Goal: Task Accomplishment & Management: Complete application form

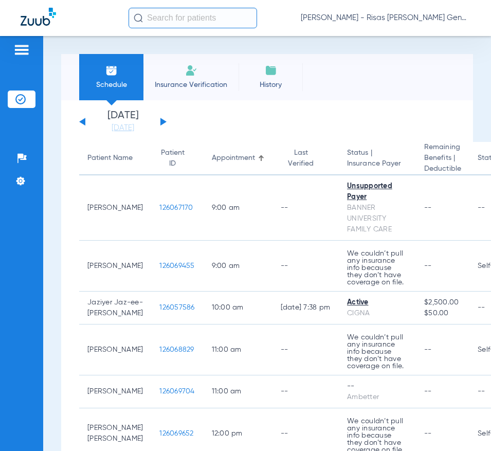
click at [209, 75] on li "Insurance Verification" at bounding box center [191, 77] width 95 height 46
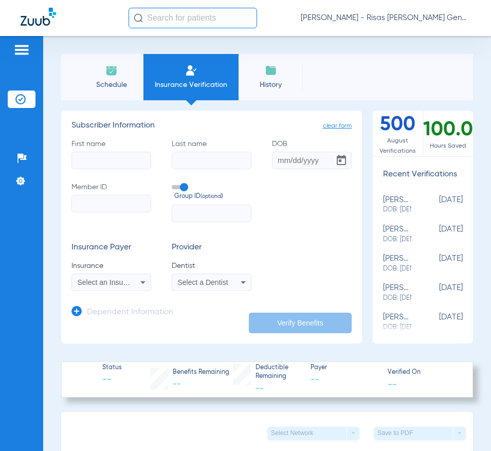
click at [124, 284] on span "Select an Insurance" at bounding box center [110, 282] width 64 height 8
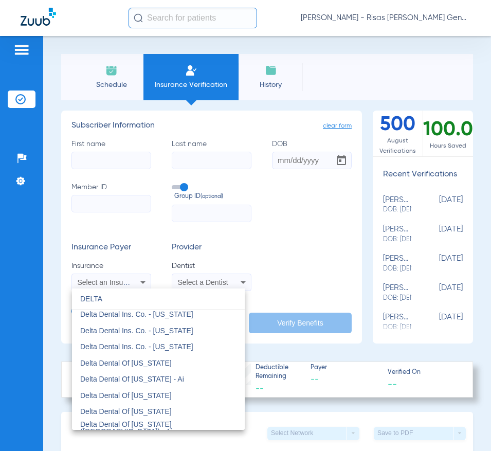
scroll to position [206, 0]
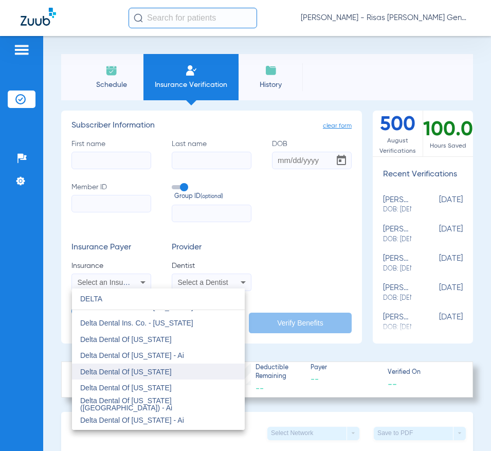
type input "DELTA"
click at [165, 376] on mat-option "Delta Dental Of [US_STATE]" at bounding box center [158, 372] width 173 height 16
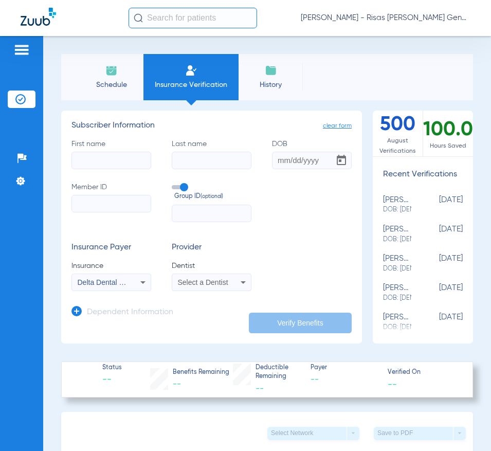
click at [221, 288] on div "Select a Dentist" at bounding box center [211, 282] width 79 height 12
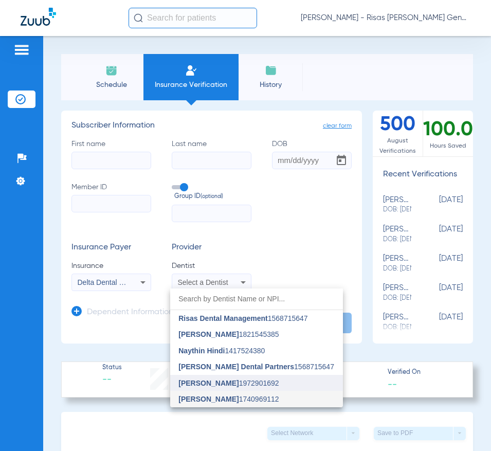
click at [214, 383] on span "[PERSON_NAME]" at bounding box center [209, 383] width 60 height 8
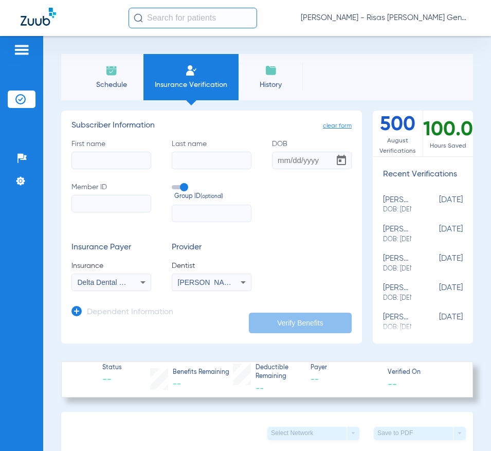
click at [122, 203] on input "Member ID" at bounding box center [112, 203] width 80 height 17
type input "05000010288070"
click at [213, 211] on input "text" at bounding box center [212, 213] width 80 height 17
click at [280, 167] on input "DOB" at bounding box center [312, 160] width 80 height 17
click at [284, 164] on input "12312012" at bounding box center [312, 160] width 80 height 17
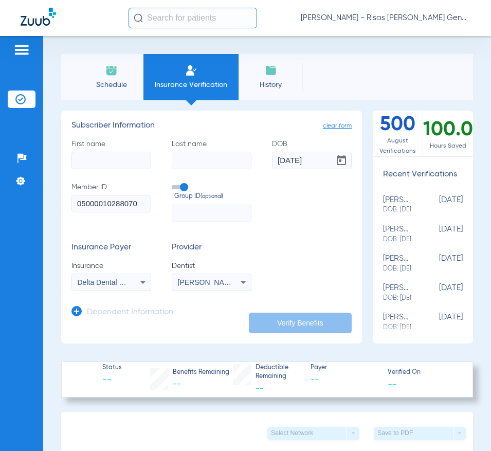
type input "[DATE]"
click at [259, 275] on div "Insurance Payer Insurance Delta Dental Of [US_STATE] Provider Dentist [PERSON_N…" at bounding box center [212, 267] width 280 height 48
click at [276, 306] on app-dependent-form "Dependent Information" at bounding box center [212, 308] width 280 height 34
click at [129, 284] on span "Delta Dental Of [US_STATE]" at bounding box center [124, 282] width 92 height 8
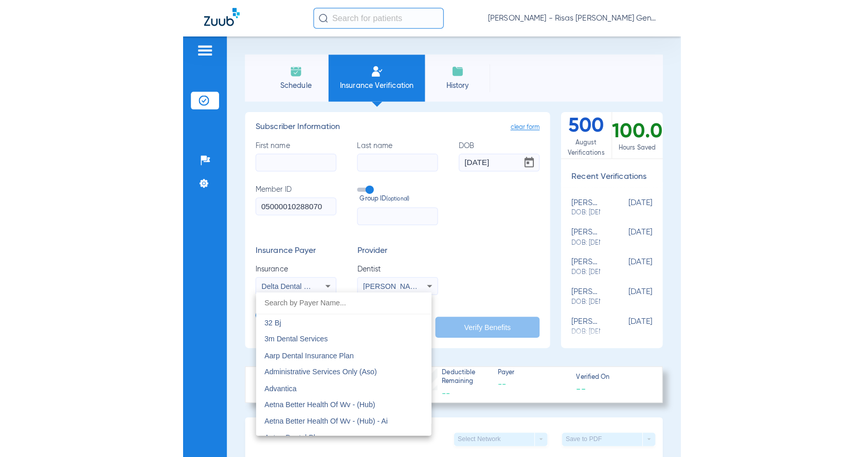
scroll to position [1858, 0]
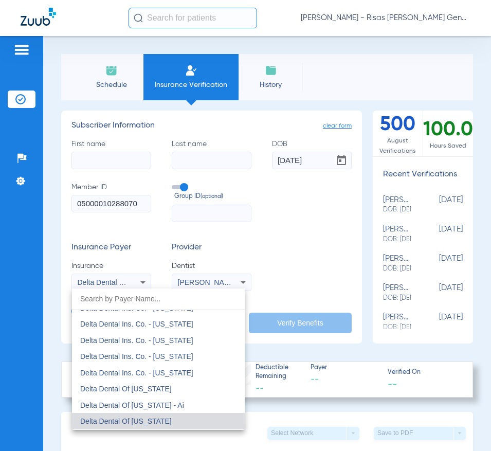
click at [130, 284] on div at bounding box center [245, 225] width 491 height 451
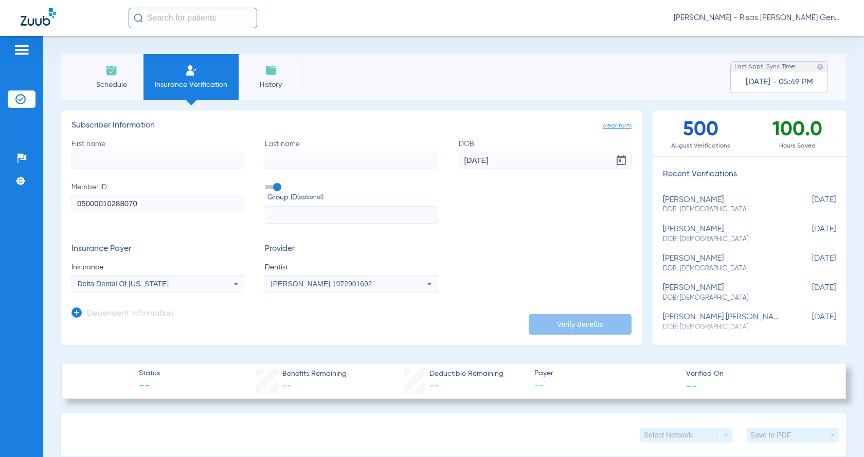
click at [314, 211] on input "text" at bounding box center [351, 214] width 173 height 17
click at [190, 201] on input "05000010288070" at bounding box center [158, 203] width 173 height 17
click at [279, 213] on input "text" at bounding box center [351, 214] width 173 height 17
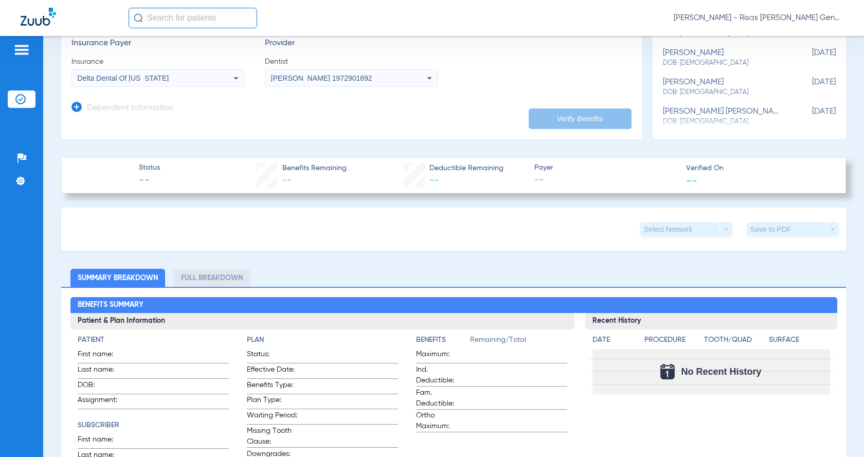
scroll to position [51, 0]
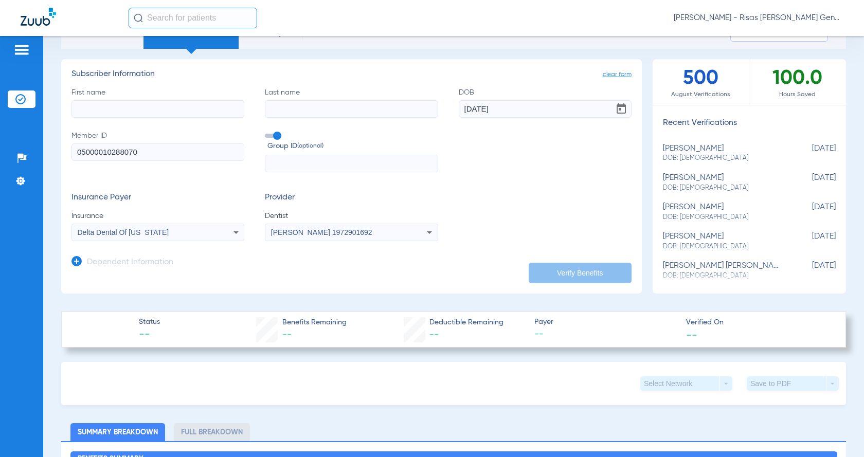
click at [462, 262] on app-dependent-form "Dependent Information" at bounding box center [352, 258] width 560 height 34
drag, startPoint x: 158, startPoint y: 158, endPoint x: 161, endPoint y: 150, distance: 8.1
click at [159, 157] on input "05000010288070" at bounding box center [158, 152] width 173 height 17
drag, startPoint x: 161, startPoint y: 150, endPoint x: 42, endPoint y: 149, distance: 119.4
click at [42, 149] on div "Patients Insurance Verification Setup Help Center Settings Schedule Insurance V…" at bounding box center [432, 264] width 864 height 457
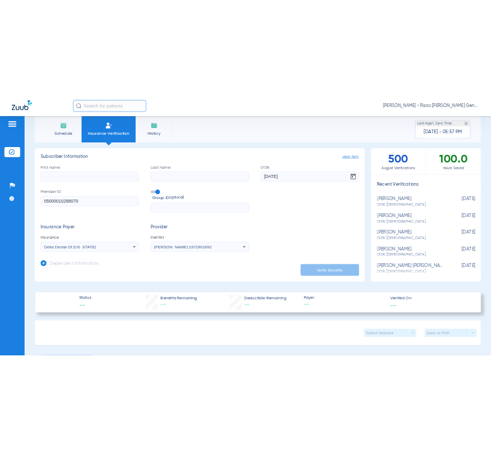
scroll to position [0, 0]
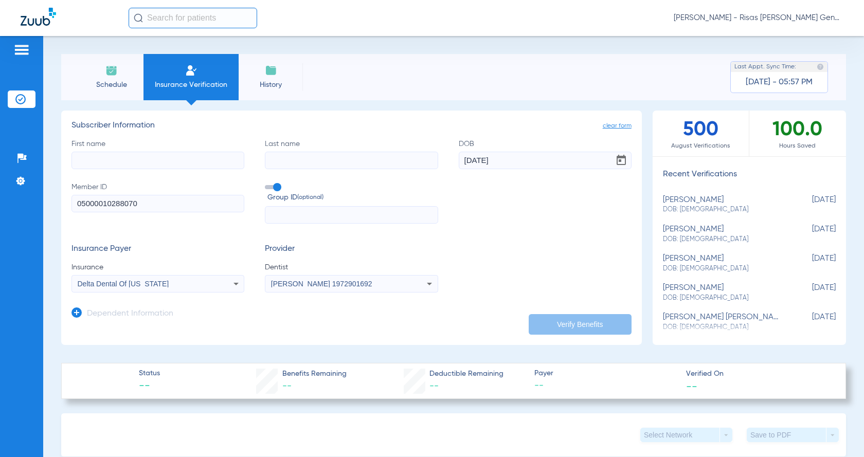
click at [181, 85] on span "Insurance Verification" at bounding box center [191, 85] width 80 height 10
click at [197, 77] on li "Insurance Verification" at bounding box center [191, 77] width 95 height 46
click at [16, 52] on img at bounding box center [21, 50] width 16 height 12
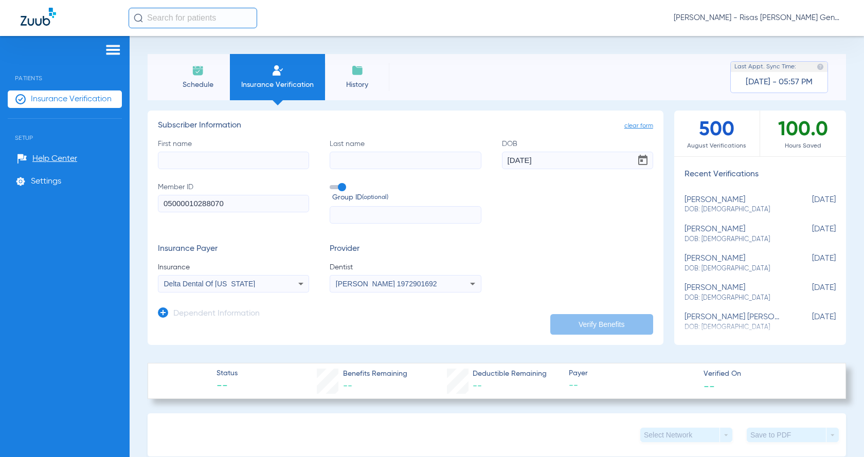
click at [80, 94] on span "Insurance Verification" at bounding box center [71, 99] width 81 height 10
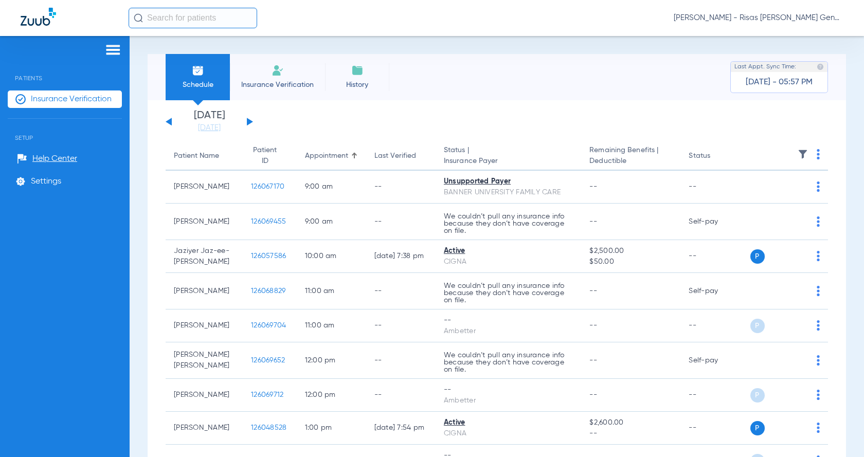
click at [279, 93] on li "Insurance Verification" at bounding box center [277, 77] width 95 height 46
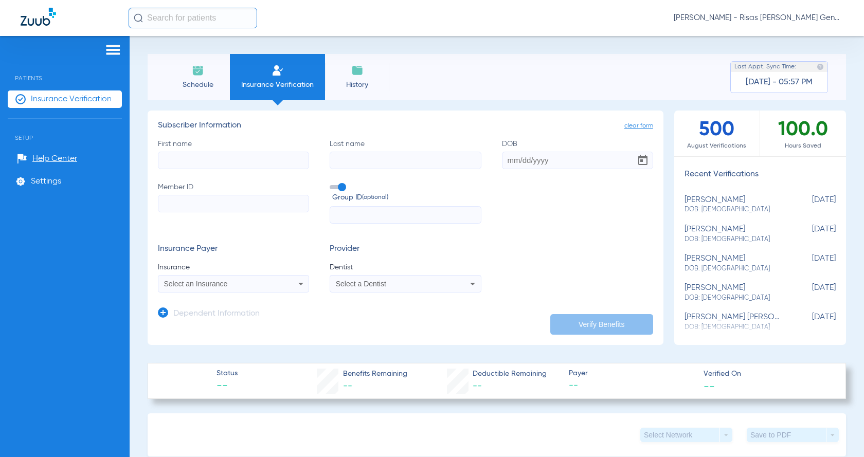
click at [230, 206] on input "Member ID" at bounding box center [233, 203] width 151 height 17
paste input "05000010288070"
type input "05000010288070"
click at [491, 158] on input "DOB" at bounding box center [577, 160] width 151 height 17
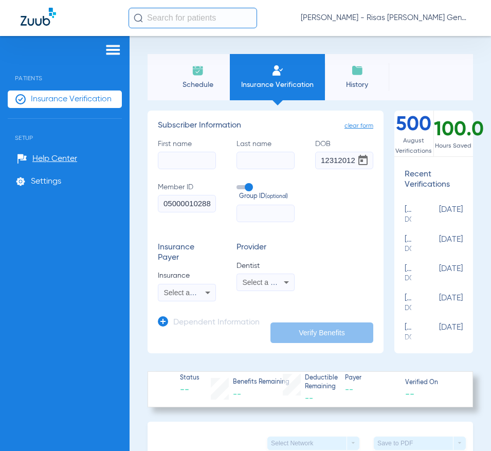
click at [328, 160] on input "12312012" at bounding box center [344, 160] width 58 height 17
type input "[DATE]"
click at [198, 296] on div "Select an Insurance" at bounding box center [186, 293] width 57 height 12
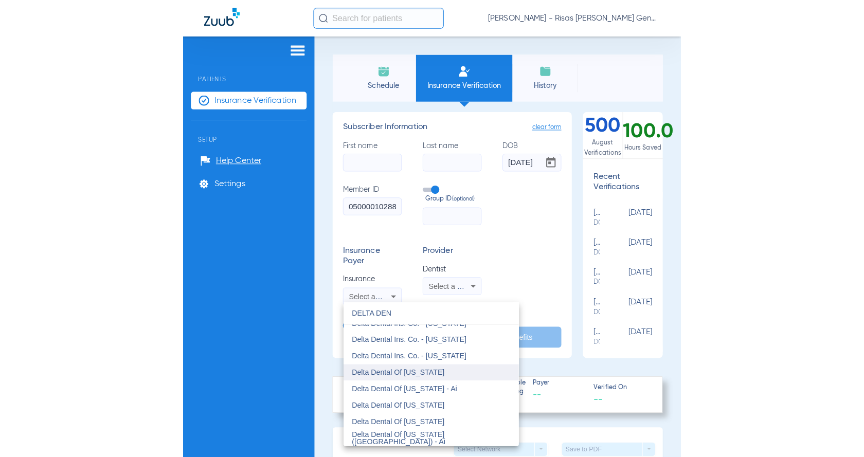
scroll to position [206, 0]
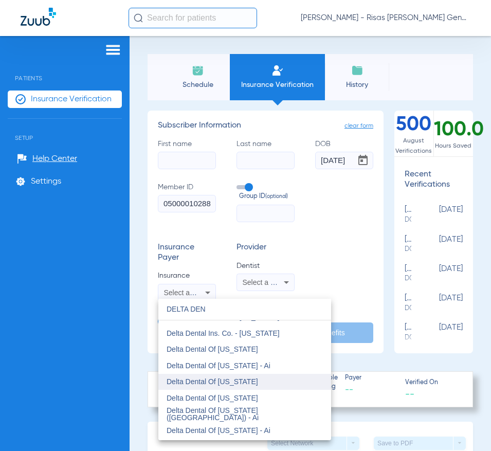
type input "DELTA DEN"
click at [262, 383] on mat-option "Delta Dental Of [US_STATE]" at bounding box center [244, 382] width 173 height 16
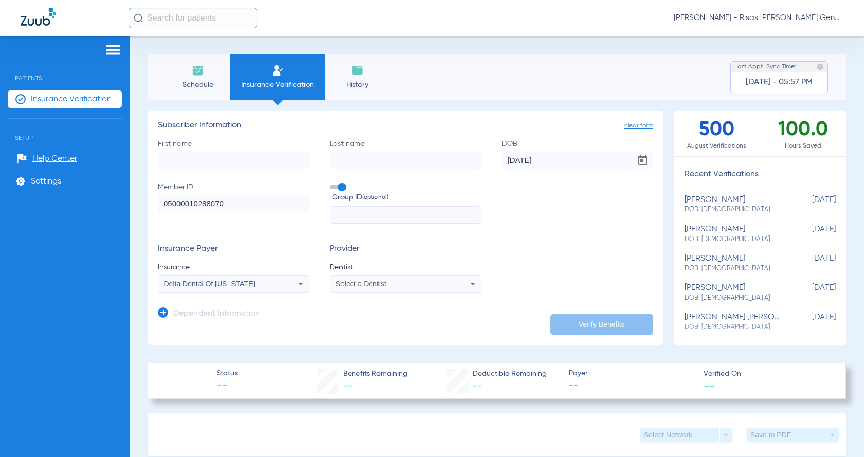
click at [405, 288] on div "Select a Dentist" at bounding box center [392, 283] width 112 height 7
type input "CHO"
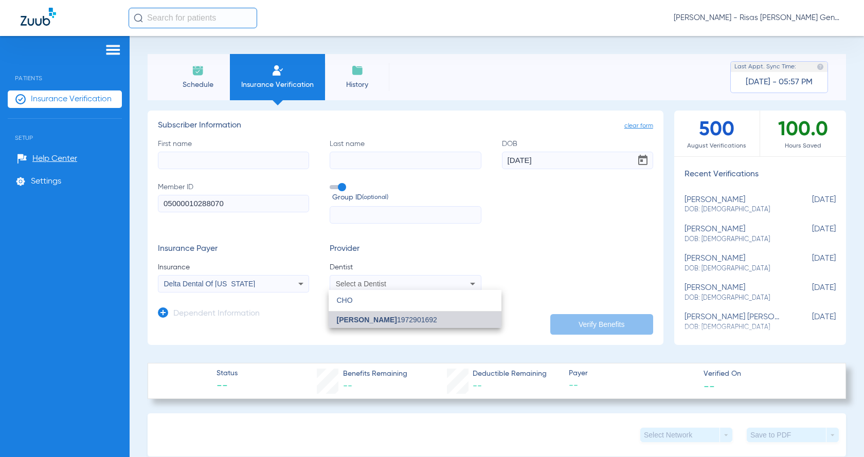
click at [392, 323] on span "[PERSON_NAME] 1972901692" at bounding box center [387, 319] width 100 height 7
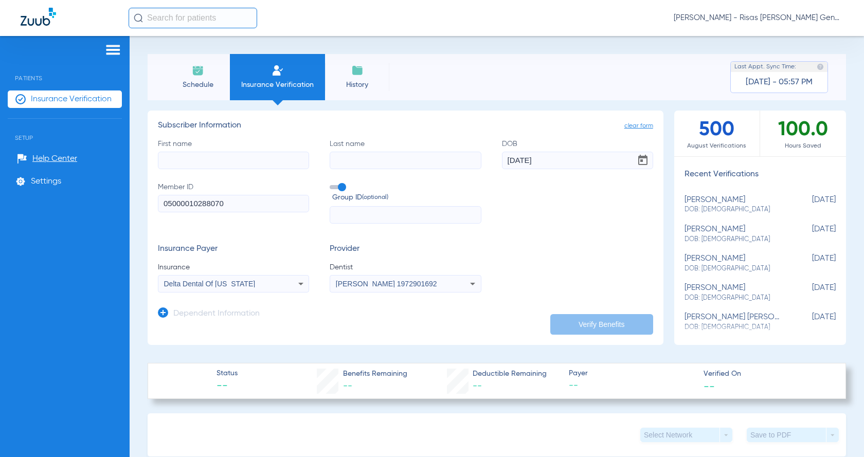
click at [414, 212] on input "text" at bounding box center [405, 214] width 151 height 17
click at [230, 158] on input "First name" at bounding box center [233, 160] width 151 height 17
type input "[PERSON_NAME]"
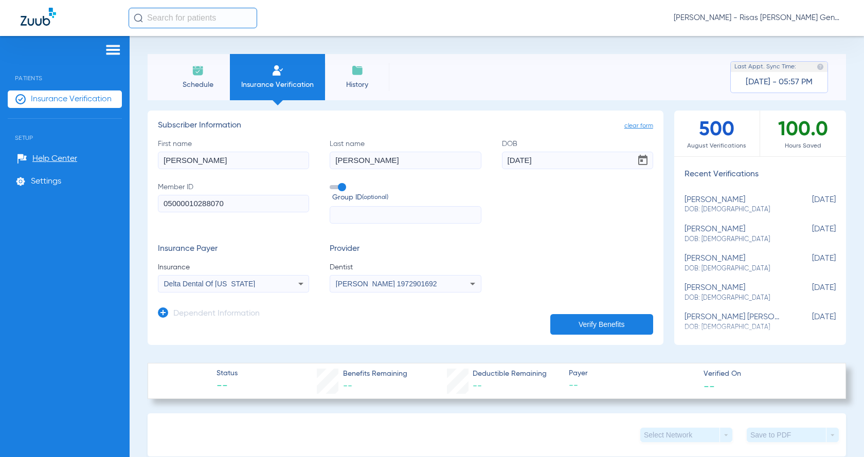
type input "J"
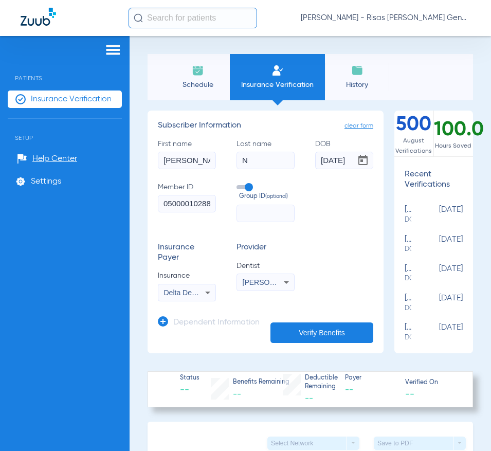
type input "N"
click at [334, 323] on button "Verify Benefits" at bounding box center [322, 333] width 103 height 21
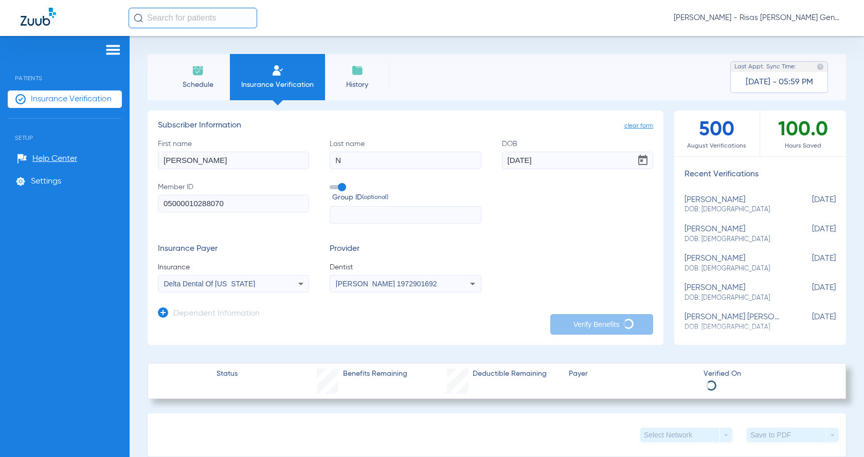
drag, startPoint x: 239, startPoint y: 206, endPoint x: 154, endPoint y: 208, distance: 84.9
click at [155, 207] on app-manual-verification-form "clear form Subscriber Information First name [PERSON_NAME] Last name N DOB [DEM…" at bounding box center [406, 228] width 516 height 235
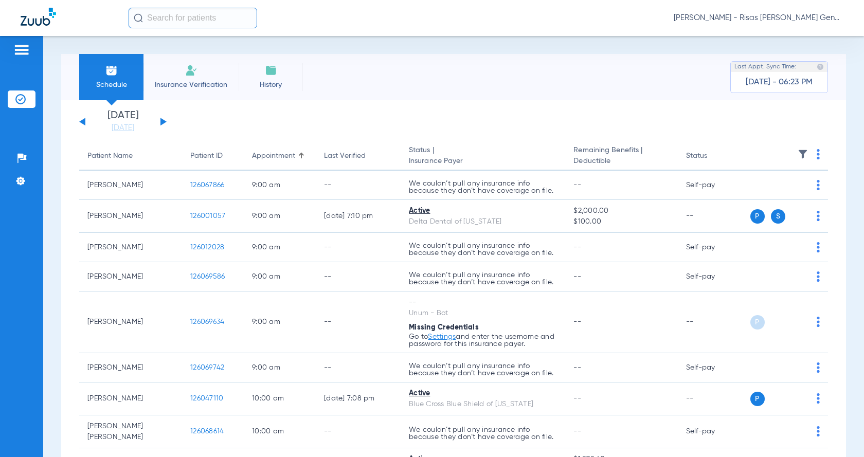
scroll to position [103, 0]
